Goal: Task Accomplishment & Management: Manage account settings

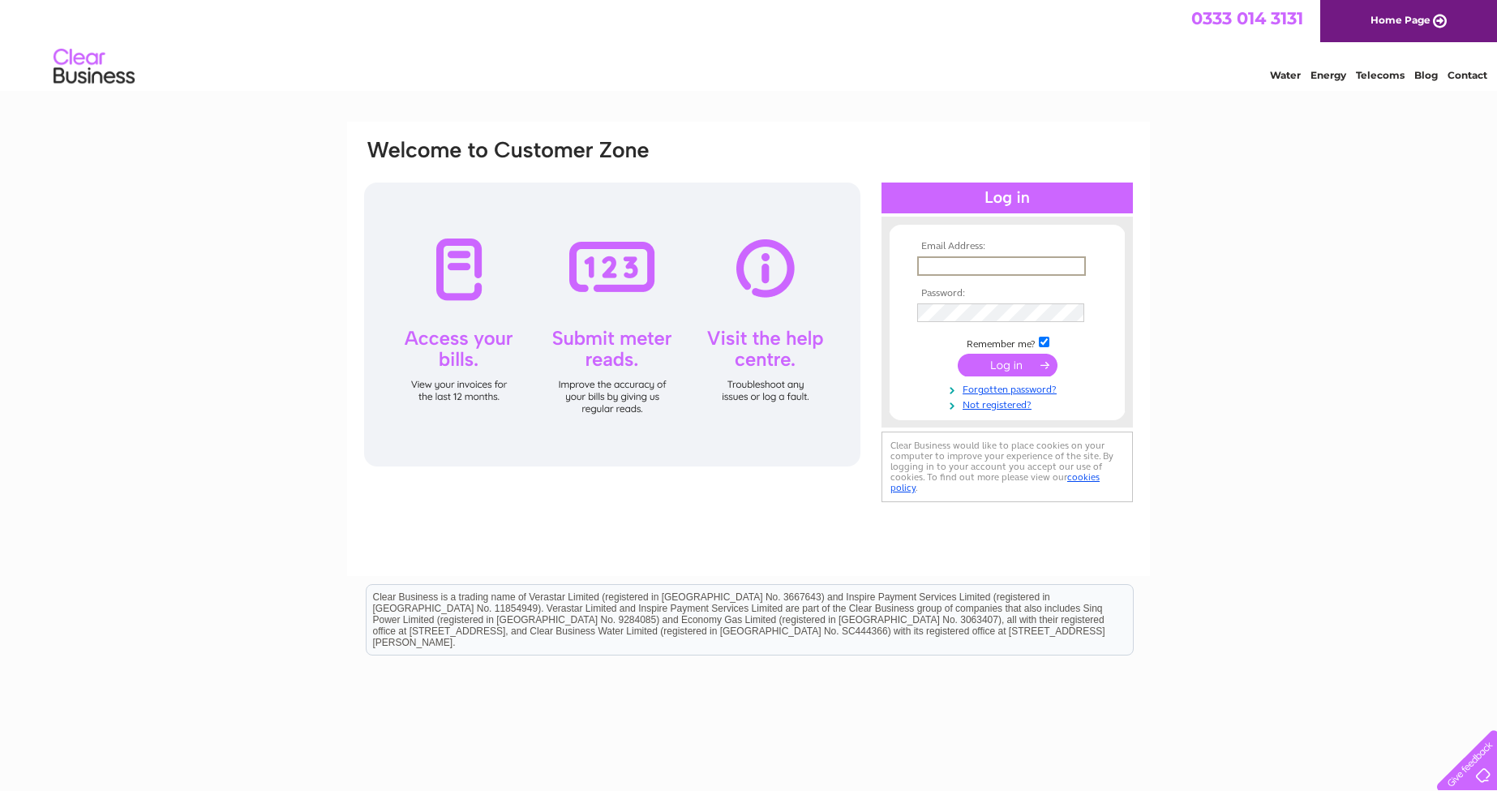
type input "accounts@theprintfactorysw8.co.uk"
click at [1015, 359] on input "submit" at bounding box center [1008, 365] width 100 height 23
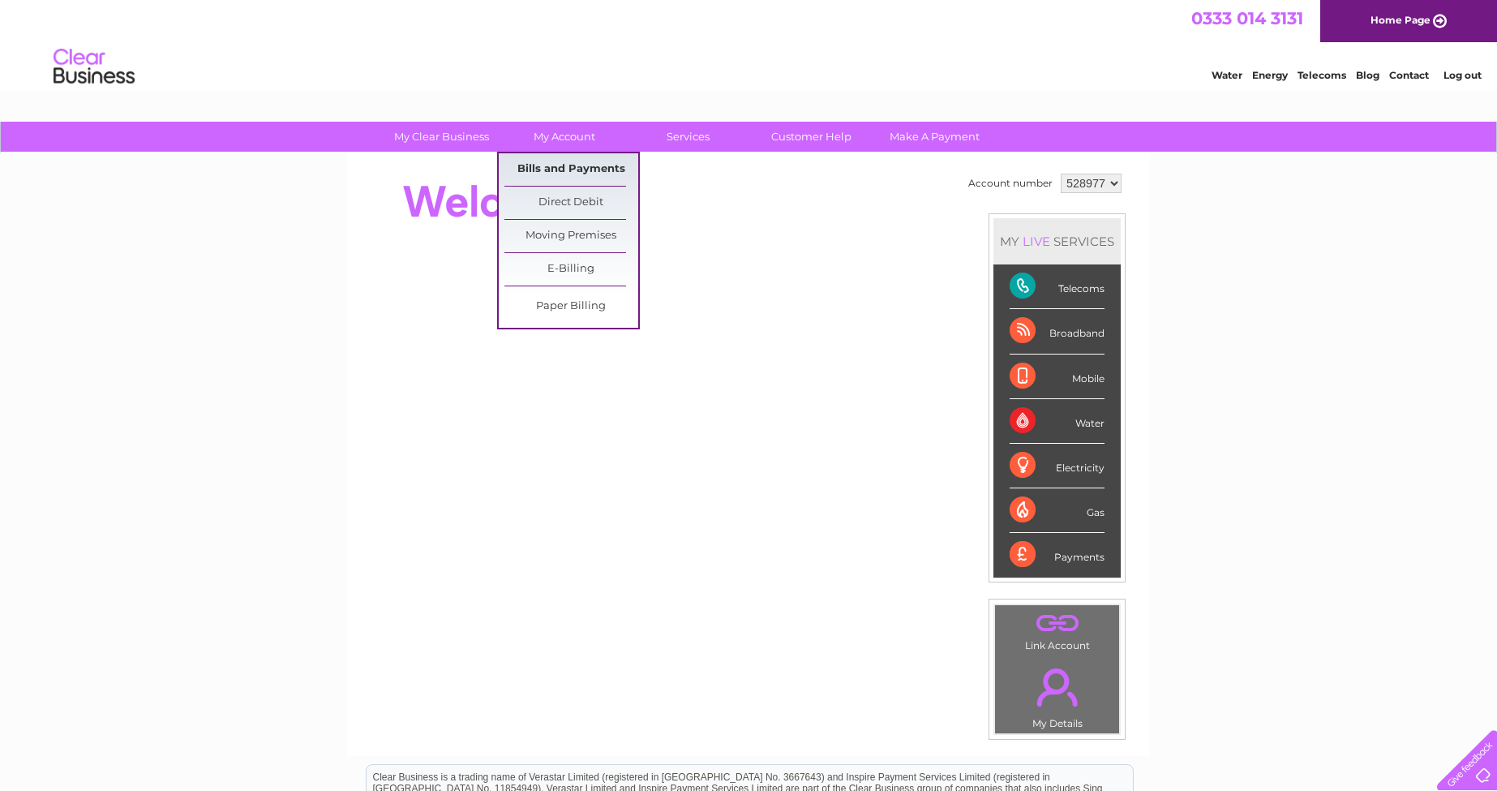
click at [564, 169] on link "Bills and Payments" at bounding box center [571, 169] width 134 height 32
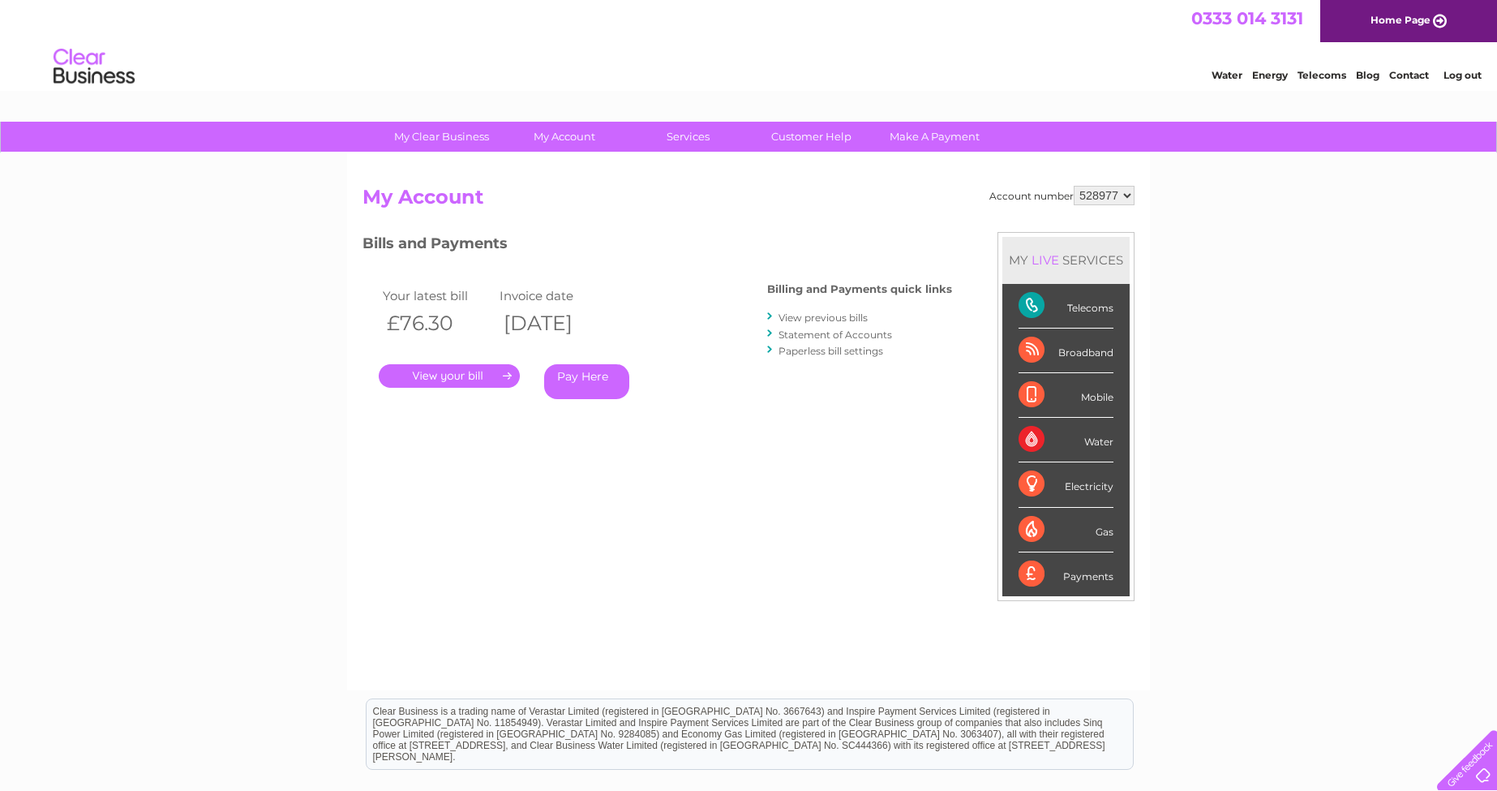
click at [473, 376] on link "." at bounding box center [449, 376] width 141 height 24
click at [822, 315] on link "View previous bills" at bounding box center [823, 317] width 89 height 12
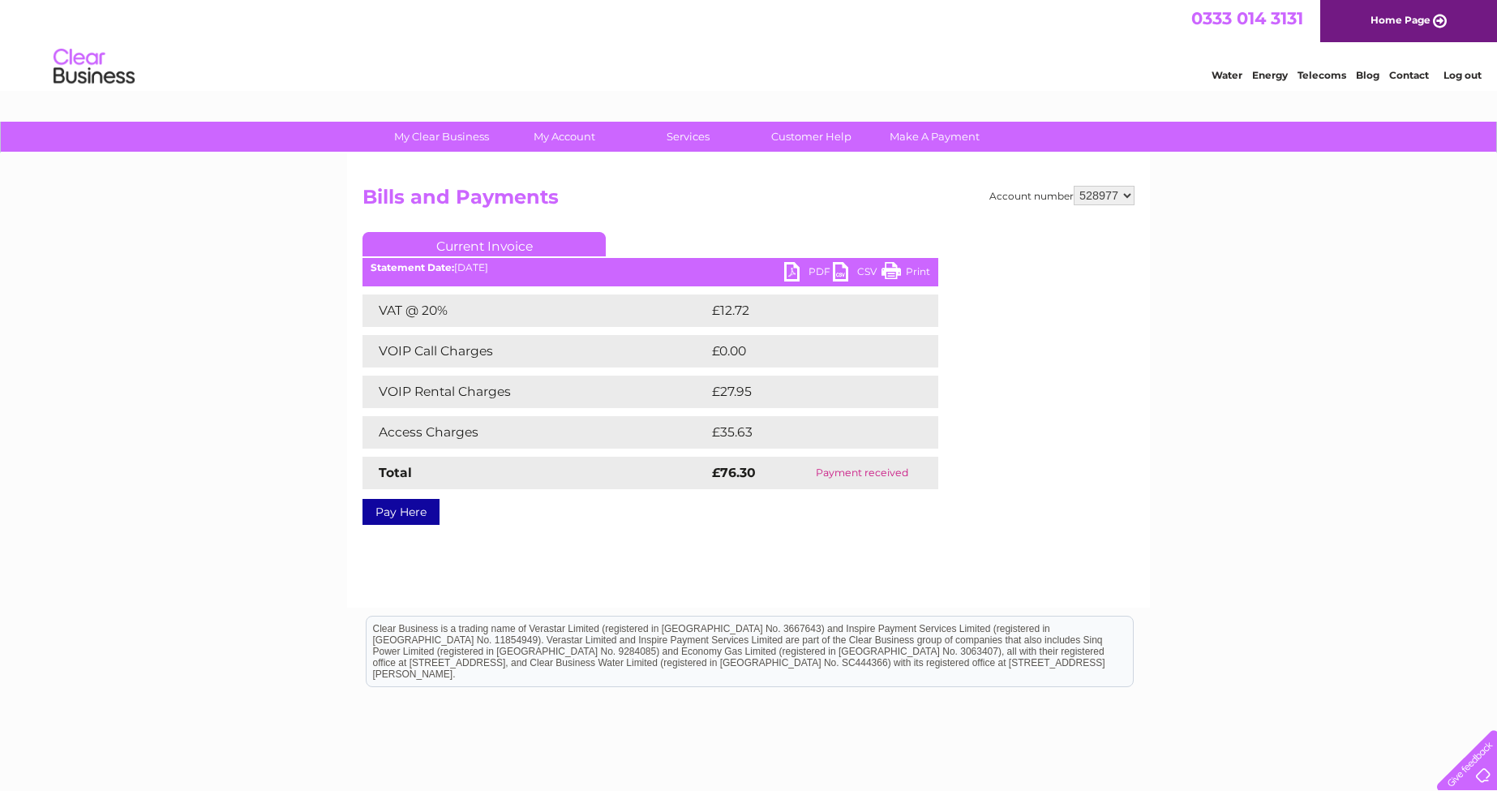
click at [826, 271] on link "PDF" at bounding box center [808, 274] width 49 height 24
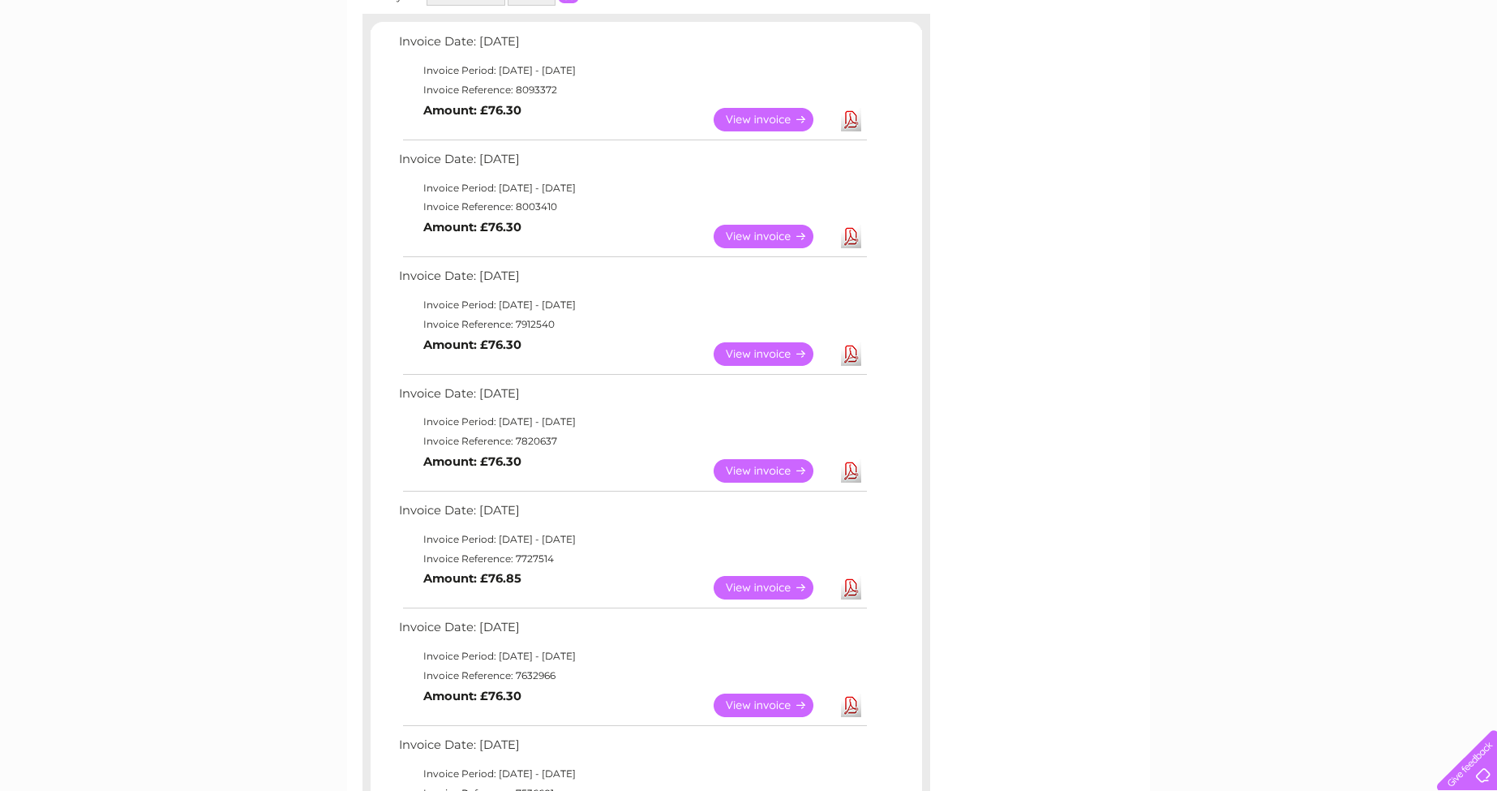
scroll to position [277, 0]
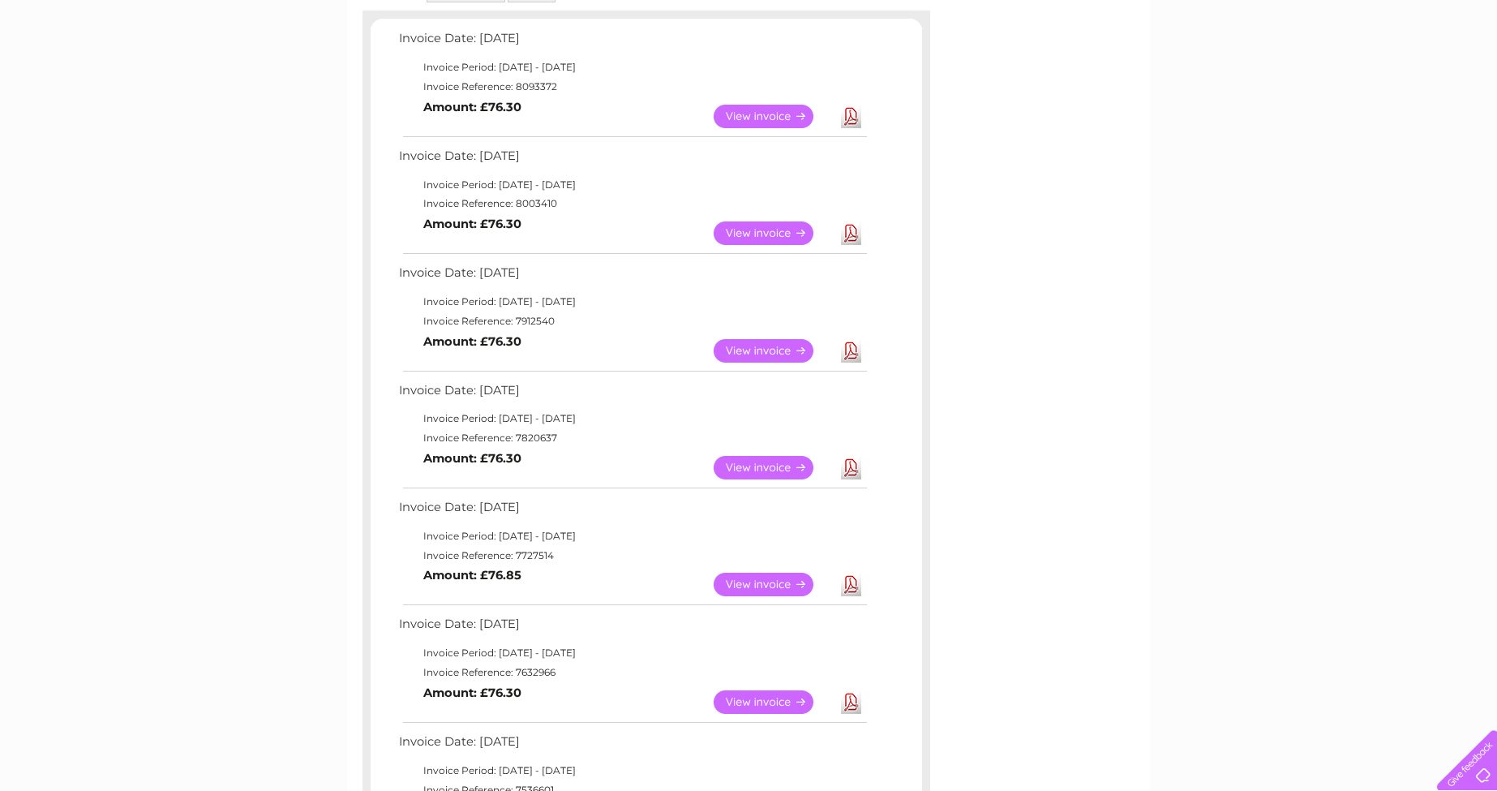
click at [785, 342] on link "View" at bounding box center [773, 351] width 119 height 24
click at [765, 228] on link "View" at bounding box center [773, 233] width 119 height 24
click at [765, 227] on link "View" at bounding box center [773, 233] width 119 height 24
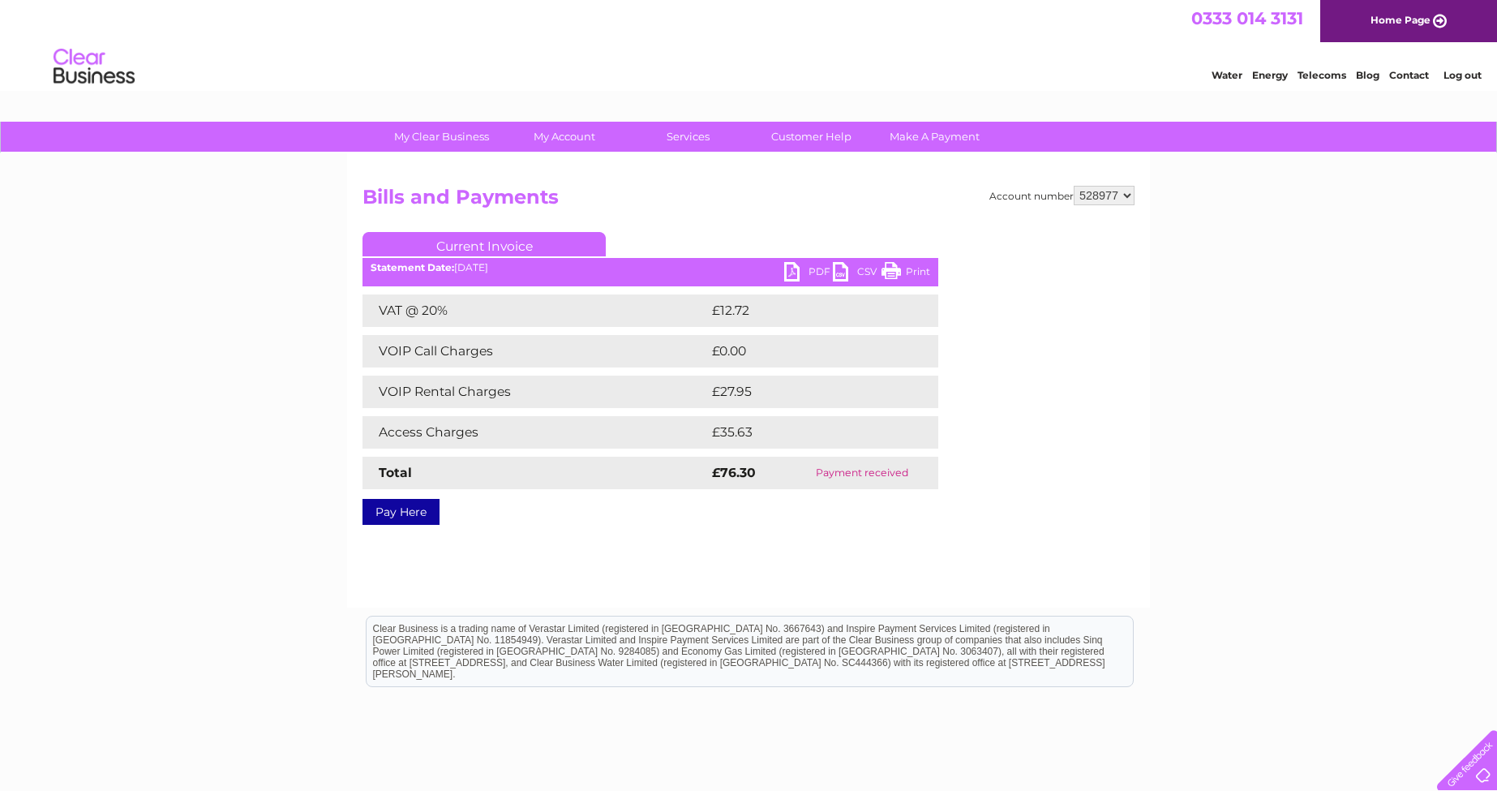
click at [810, 268] on link "PDF" at bounding box center [808, 274] width 49 height 24
click at [405, 511] on link "Pay Here" at bounding box center [400, 512] width 77 height 26
click at [804, 266] on link "PDF" at bounding box center [808, 274] width 49 height 24
